Goal: Task Accomplishment & Management: Manage account settings

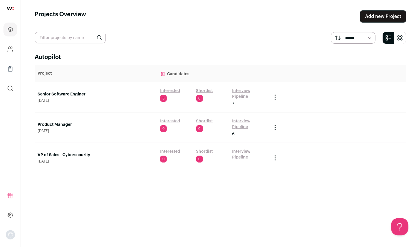
click at [70, 92] on link "Senior Software Enginer" at bounding box center [96, 94] width 117 height 6
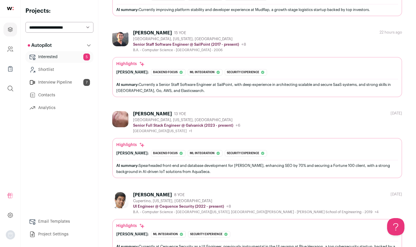
scroll to position [376, 0]
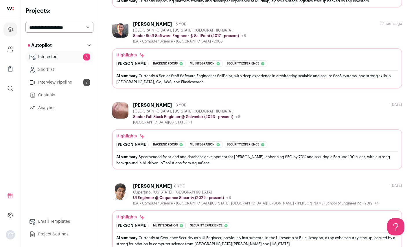
click at [52, 84] on link "Interview Pipeline 7" at bounding box center [59, 83] width 68 height 12
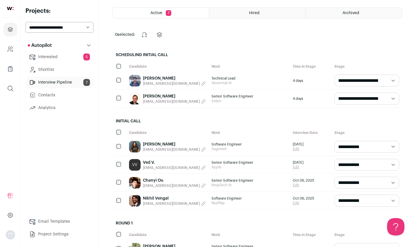
scroll to position [87, 0]
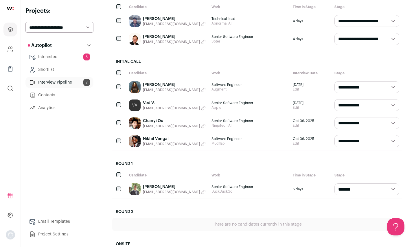
click at [156, 120] on link "Chanyi Ou" at bounding box center [174, 121] width 63 height 6
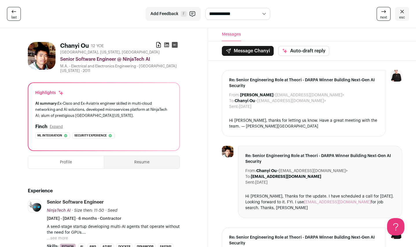
click at [167, 46] on icon at bounding box center [166, 44] width 5 height 5
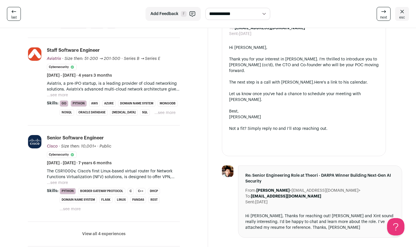
scroll to position [231, 0]
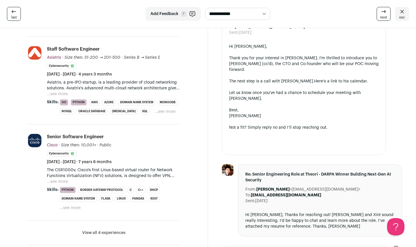
click at [63, 179] on button "...see more" at bounding box center [57, 182] width 21 height 6
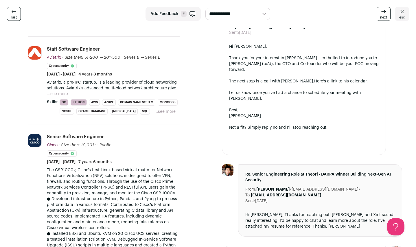
scroll to position [202, 0]
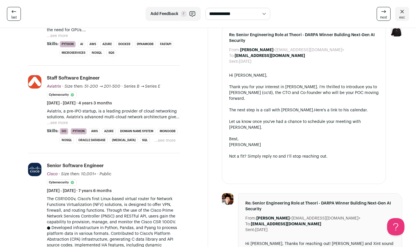
click at [58, 122] on button "...see more" at bounding box center [57, 123] width 21 height 6
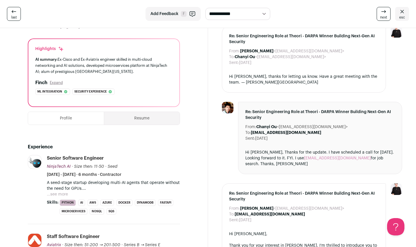
scroll to position [87, 0]
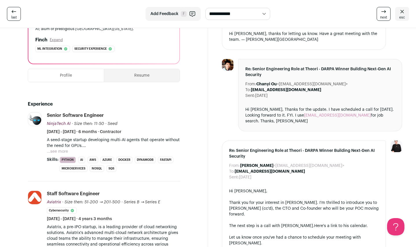
click at [67, 149] on button "...see more" at bounding box center [57, 152] width 21 height 6
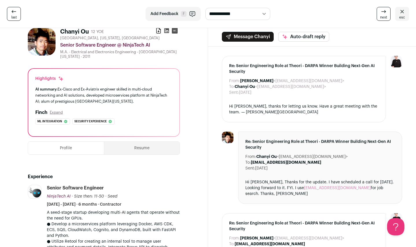
scroll to position [0, 0]
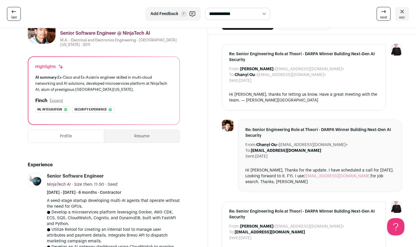
scroll to position [87, 0]
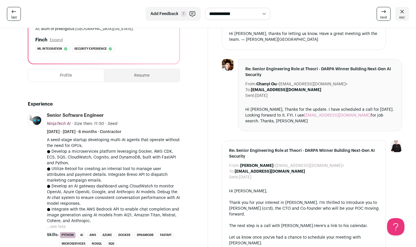
drag, startPoint x: 77, startPoint y: 132, endPoint x: 98, endPoint y: 131, distance: 21.7
click at [98, 131] on span "[DATE] - [DATE] · 6 months · Contractor" at bounding box center [84, 132] width 75 height 6
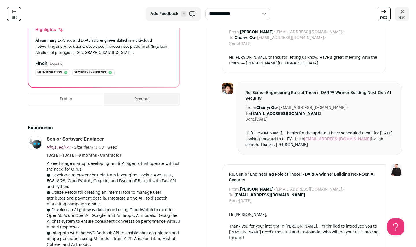
scroll to position [0, 0]
